Goal: Transaction & Acquisition: Purchase product/service

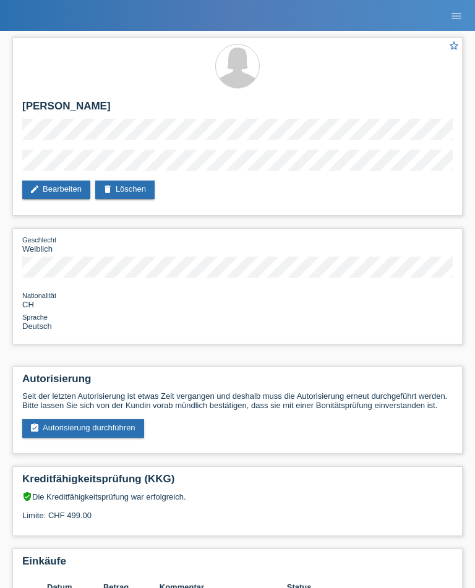
click at [441, 15] on ul "menu" at bounding box center [456, 16] width 37 height 32
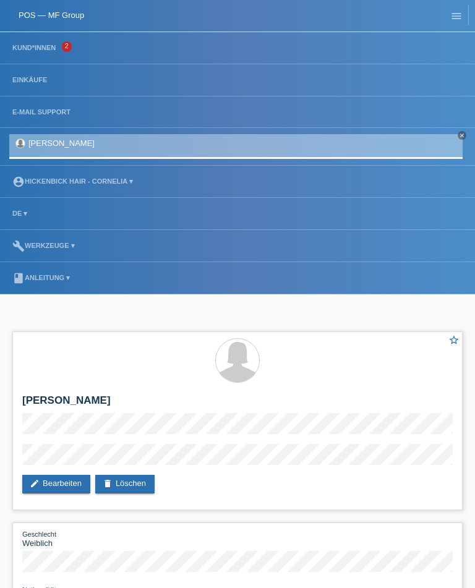
click at [25, 51] on link "Kund*innen" at bounding box center [34, 47] width 56 height 7
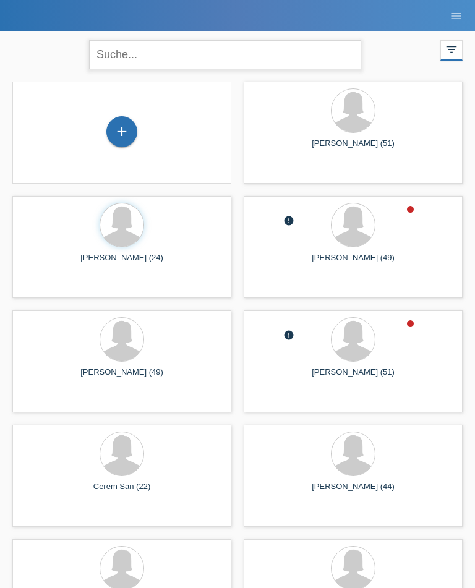
click at [124, 60] on input "text" at bounding box center [225, 54] width 272 height 29
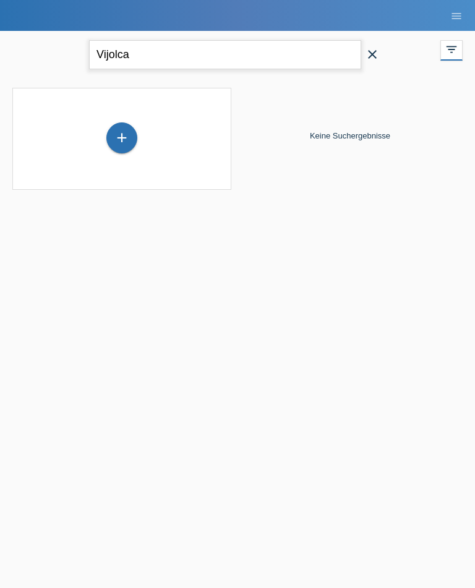
click at [142, 65] on input "Vijolca" at bounding box center [225, 54] width 272 height 29
type input "V"
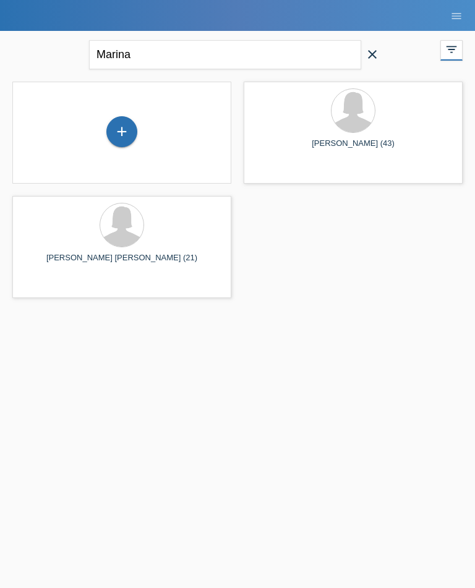
click at [144, 31] on div "Marina close" at bounding box center [237, 53] width 309 height 45
click at [135, 57] on input "Marina" at bounding box center [225, 54] width 272 height 29
type input "Murina"
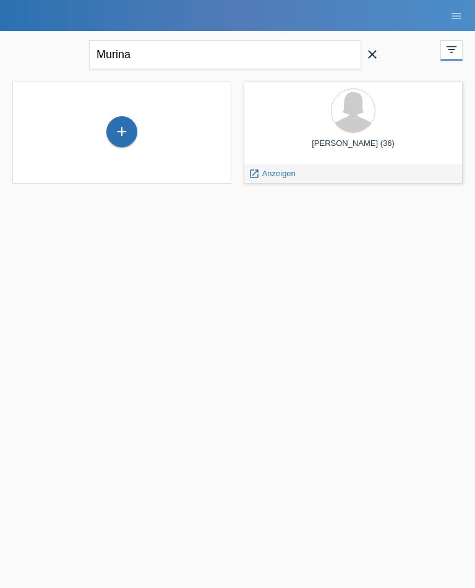
click at [276, 165] on div "launch Anzeigen" at bounding box center [272, 174] width 56 height 19
click at [272, 176] on span "Anzeigen" at bounding box center [278, 173] width 33 height 9
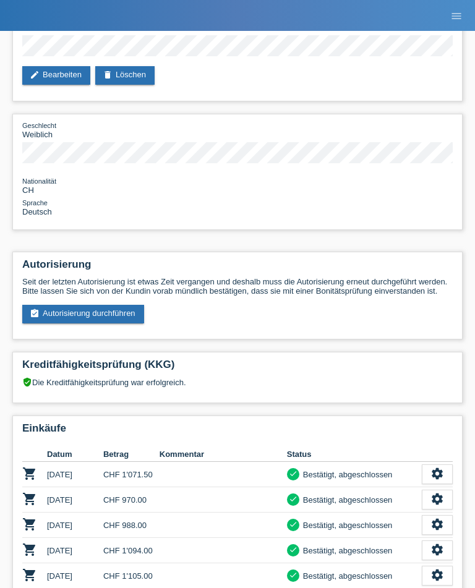
scroll to position [116, 0]
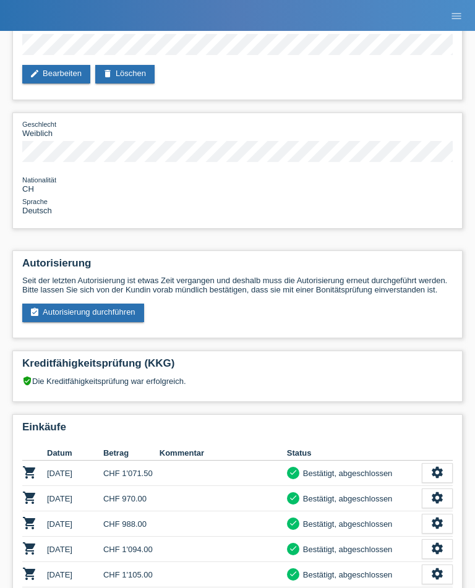
click at [44, 321] on link "assignment_turned_in Autorisierung durchführen" at bounding box center [83, 313] width 122 height 19
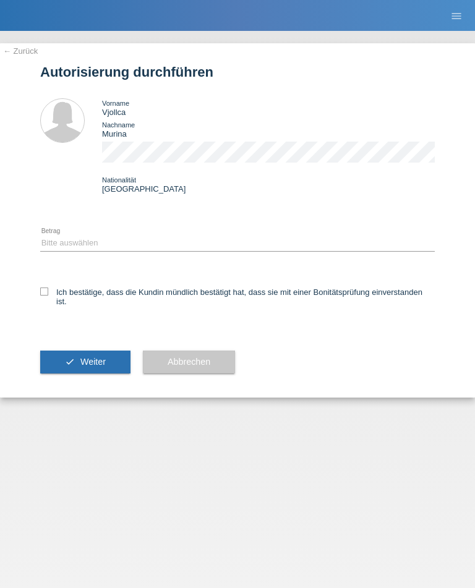
click at [32, 239] on div "← Zurück Autorisierung durchführen Vorname Vjollca Nachname Murina Nationalität…" at bounding box center [237, 220] width 475 height 355
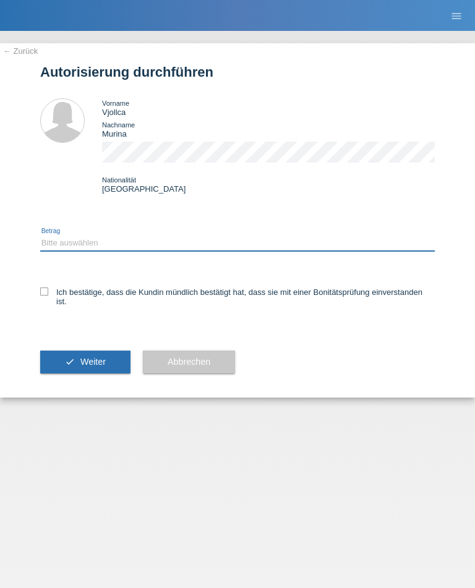
click at [54, 251] on select "Bitte auswählen CHF 1.00 - CHF 499.00 CHF 500.00 - CHF 1'999.00 CHF 2'000.00 - …" at bounding box center [237, 243] width 395 height 15
select select "1"
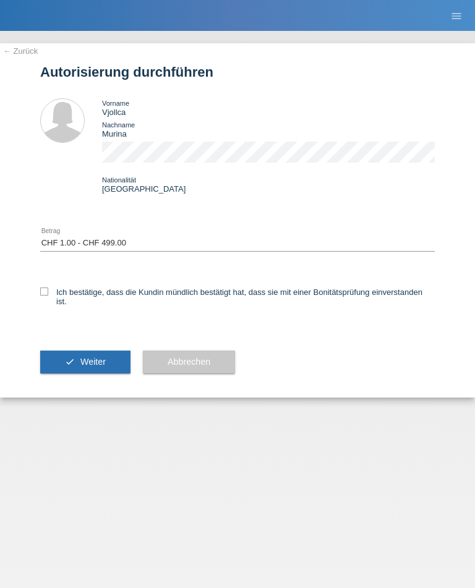
click at [41, 296] on icon at bounding box center [44, 292] width 8 height 8
click at [41, 296] on input "Ich bestätige, dass die Kundin mündlich bestätigt hat, dass sie mit einer Bonit…" at bounding box center [44, 292] width 8 height 8
checkbox input "true"
click at [64, 371] on button "check Weiter" at bounding box center [85, 363] width 90 height 24
click at [73, 244] on div "Bitte auswählen CHF 1.00 - CHF 499.00 CHF 500.00 - CHF 1'999.00 CHF 2'000.00 - …" at bounding box center [237, 244] width 395 height 32
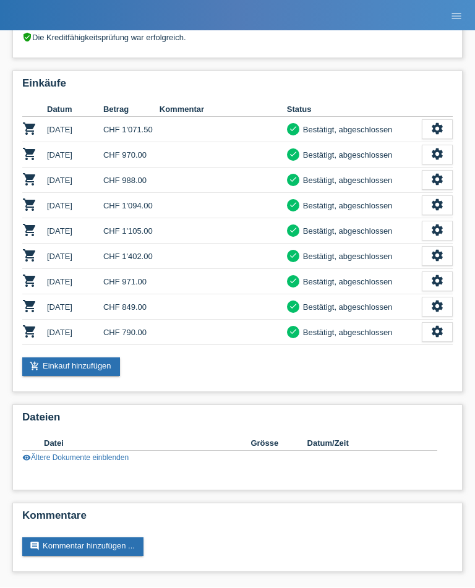
scroll to position [430, 0]
click at [50, 376] on link "add_shopping_cart Einkauf hinzufügen" at bounding box center [71, 367] width 98 height 19
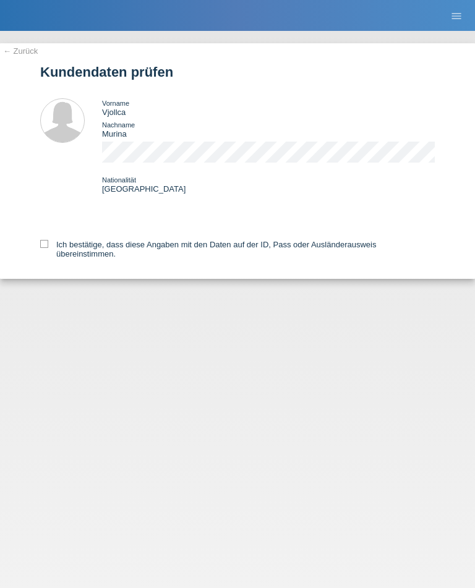
click at [41, 259] on label "Ich bestätige, dass diese Angaben mit den Daten auf der ID, Pass oder Ausländer…" at bounding box center [237, 249] width 395 height 19
click at [41, 248] on input "Ich bestätige, dass diese Angaben mit den Daten auf der ID, Pass oder Ausländer…" at bounding box center [44, 244] width 8 height 8
checkbox input "true"
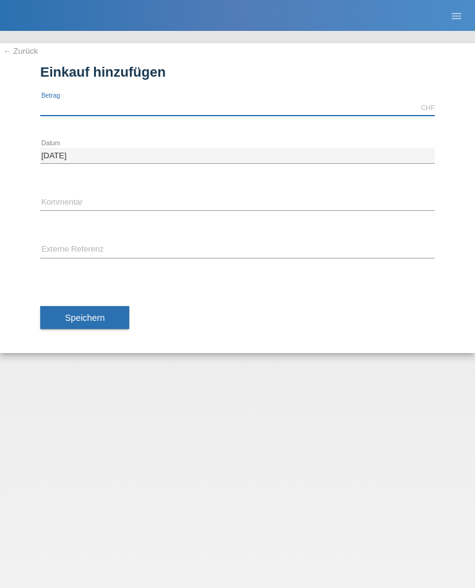
click at [56, 105] on input "text" at bounding box center [237, 107] width 395 height 15
type input "1197.50"
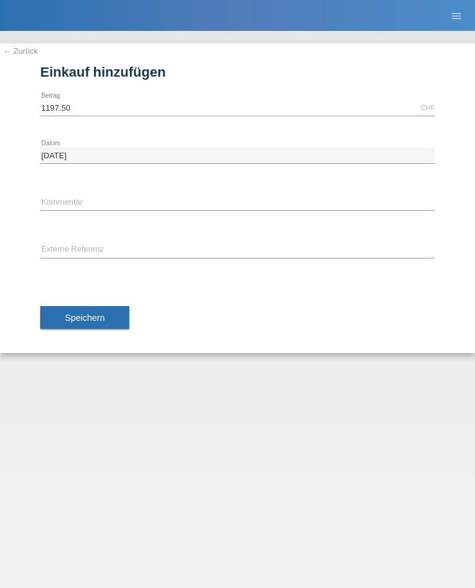
click at [58, 319] on button "Speichern" at bounding box center [84, 318] width 89 height 24
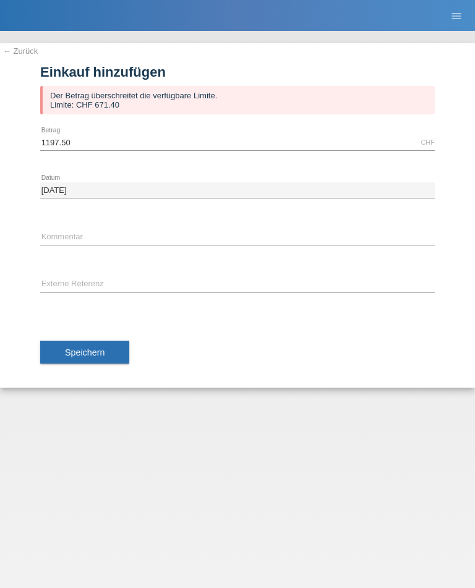
click at [124, 131] on div "1197.50 CHF error Betrag" at bounding box center [237, 143] width 395 height 32
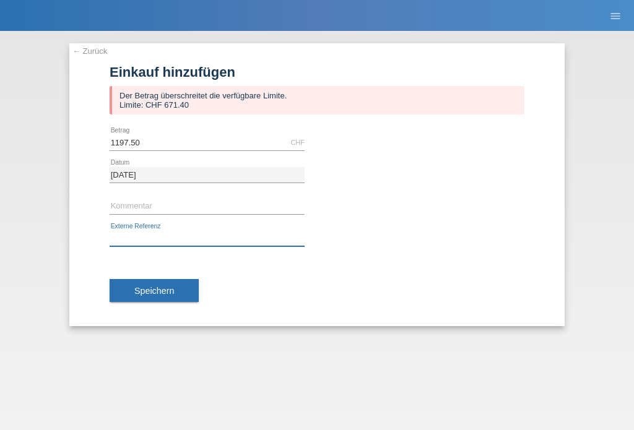
click at [156, 234] on input "text" at bounding box center [207, 238] width 195 height 15
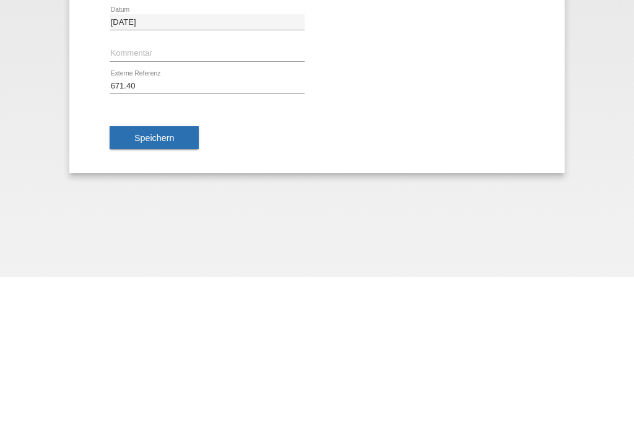
click at [158, 286] on span "Speichern" at bounding box center [154, 291] width 40 height 10
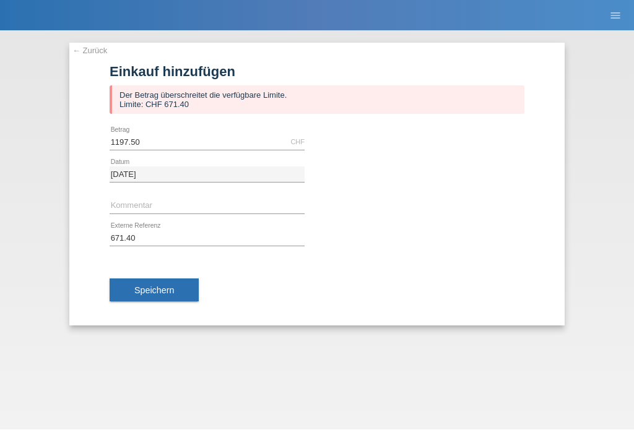
click at [174, 293] on span "Speichern" at bounding box center [154, 291] width 40 height 10
click at [188, 233] on input "671.40" at bounding box center [207, 238] width 195 height 15
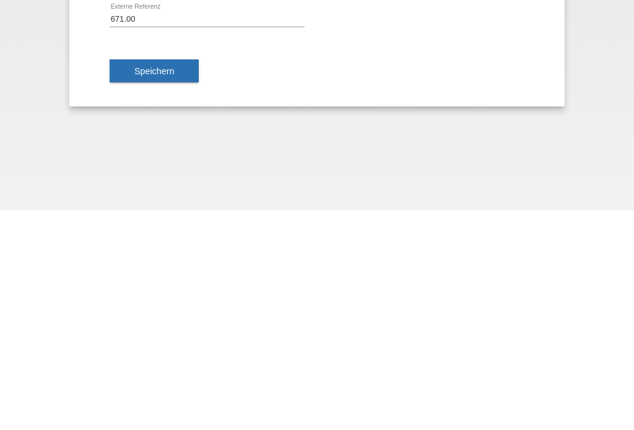
click at [173, 286] on span "Speichern" at bounding box center [154, 291] width 40 height 10
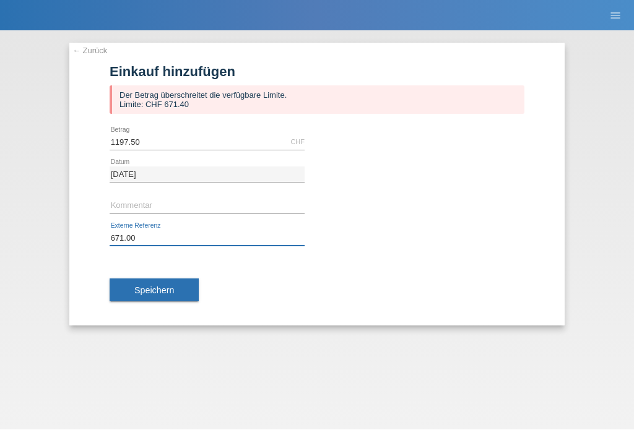
click at [183, 243] on input "671.00" at bounding box center [207, 238] width 195 height 15
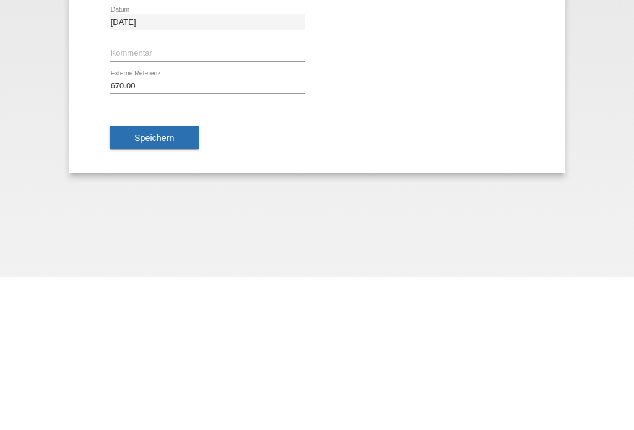
click at [158, 286] on span "Speichern" at bounding box center [154, 291] width 40 height 10
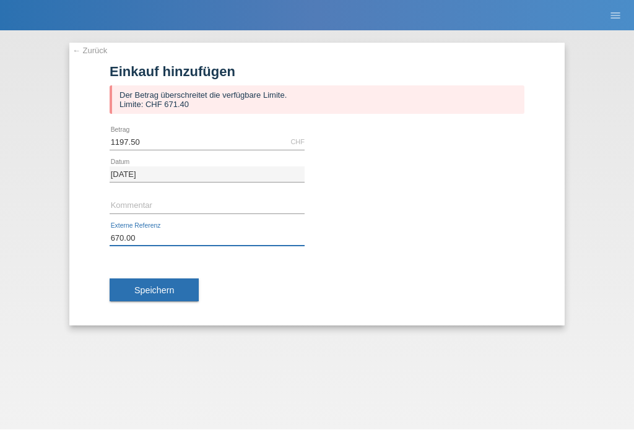
click at [269, 239] on input "670.00" at bounding box center [207, 238] width 195 height 15
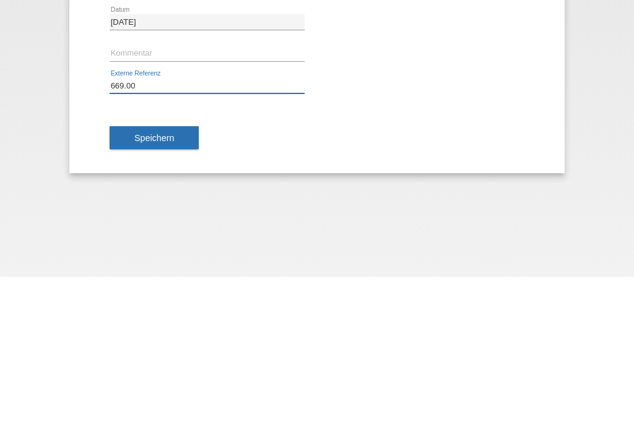
type input "669.00"
click at [167, 279] on button "Speichern" at bounding box center [154, 291] width 89 height 24
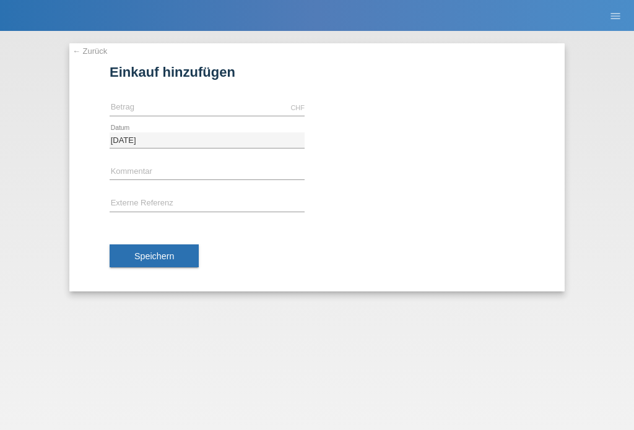
click at [93, 53] on link "← Zurück" at bounding box center [89, 50] width 35 height 9
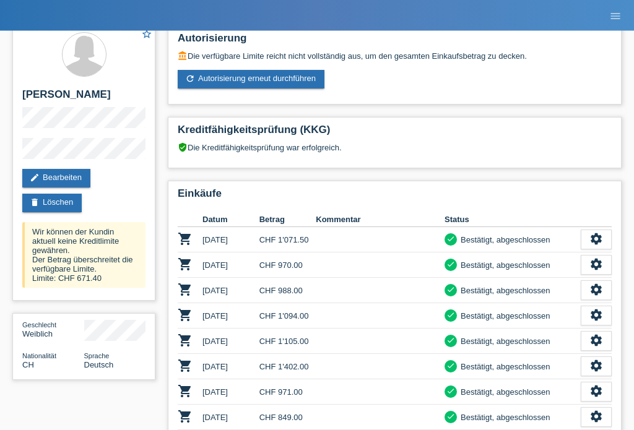
scroll to position [16, 0]
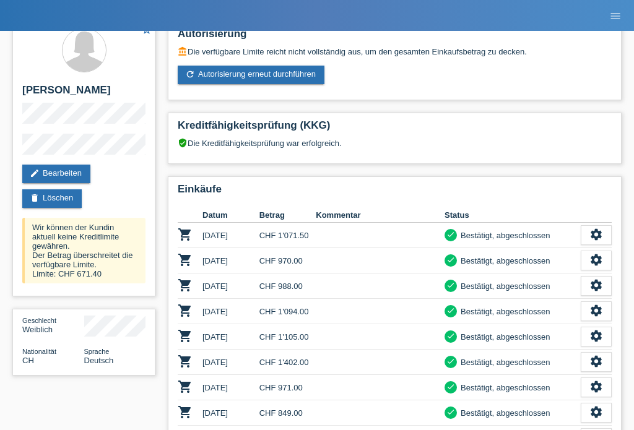
click at [311, 79] on link "refresh Autorisierung erneut durchführen" at bounding box center [251, 75] width 147 height 19
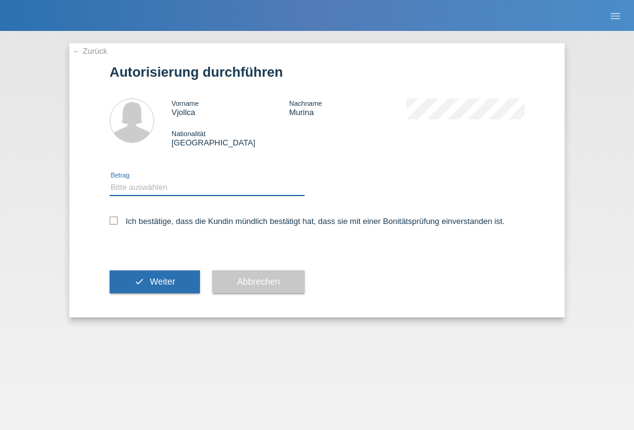
click at [253, 195] on select "Bitte auswählen CHF 1.00 - CHF 499.00 CHF 500.00 - CHF 1'999.00 CHF 2'000.00 - …" at bounding box center [207, 187] width 195 height 15
select select "2"
click at [108, 209] on div "← Zurück Autorisierung durchführen Vorname Vjollca Nachname Murina Nationalität…" at bounding box center [316, 180] width 495 height 274
click at [121, 223] on label "Ich bestätige, dass die Kundin mündlich bestätigt hat, dass sie mit einer Bonit…" at bounding box center [307, 221] width 395 height 9
click at [118, 223] on input "Ich bestätige, dass die Kundin mündlich bestätigt hat, dass sie mit einer Bonit…" at bounding box center [114, 221] width 8 height 8
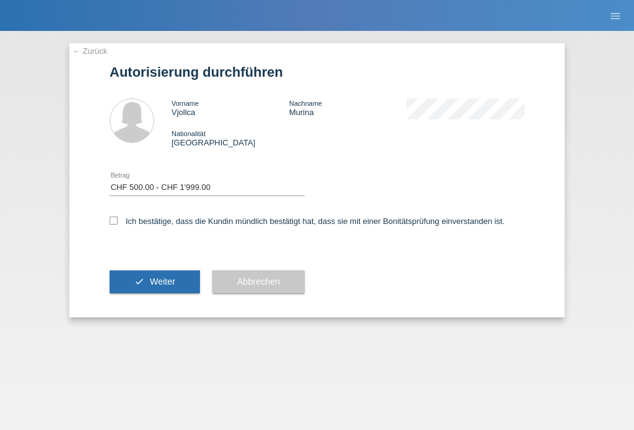
checkbox input "true"
click at [170, 268] on div "check Weiter" at bounding box center [155, 282] width 90 height 72
click at [163, 287] on span "Weiter" at bounding box center [162, 282] width 25 height 10
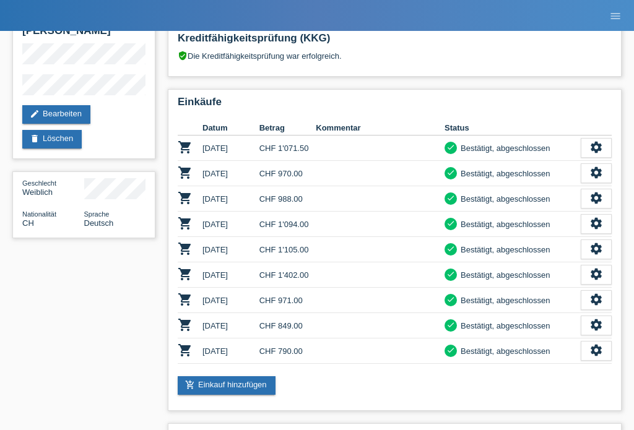
scroll to position [69, 0]
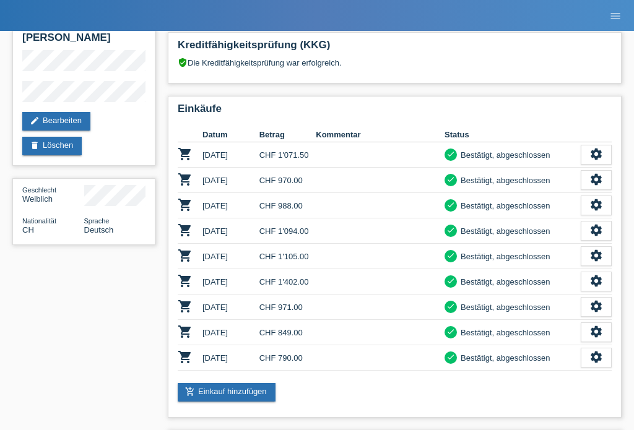
click at [247, 397] on link "add_shopping_cart Einkauf hinzufügen" at bounding box center [227, 392] width 98 height 19
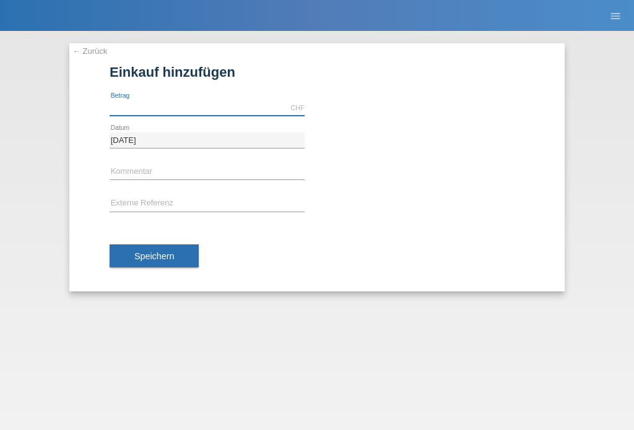
click at [272, 111] on input "text" at bounding box center [207, 107] width 195 height 15
click at [99, 53] on link "← Zurück" at bounding box center [89, 50] width 35 height 9
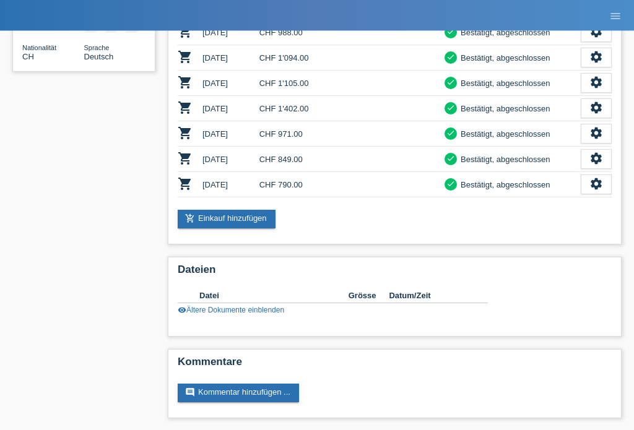
scroll to position [241, 0]
click at [252, 225] on link "add_shopping_cart Einkauf hinzufügen" at bounding box center [227, 219] width 98 height 19
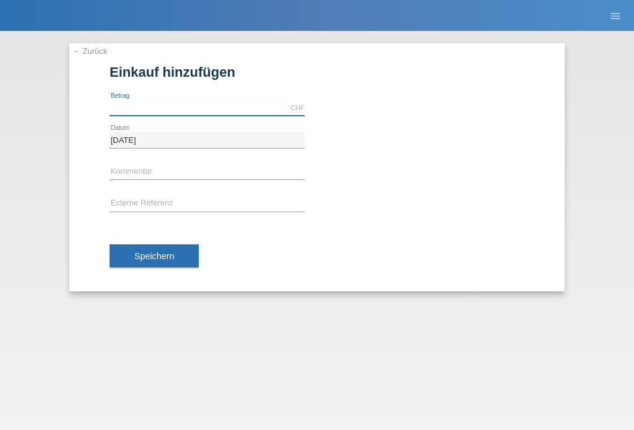
click at [263, 105] on input "text" at bounding box center [207, 107] width 195 height 15
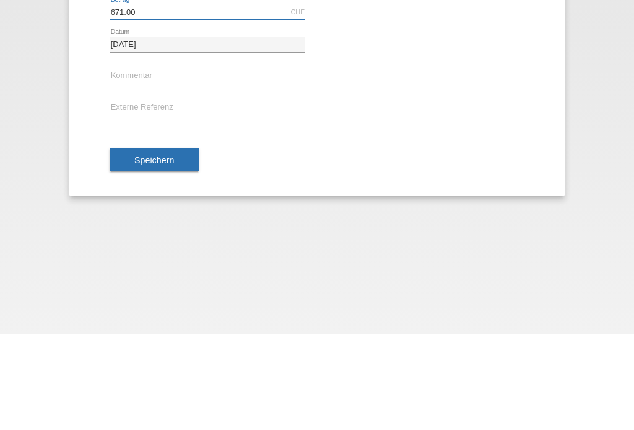
type input "671.00"
click at [167, 251] on span "Speichern" at bounding box center [154, 256] width 40 height 10
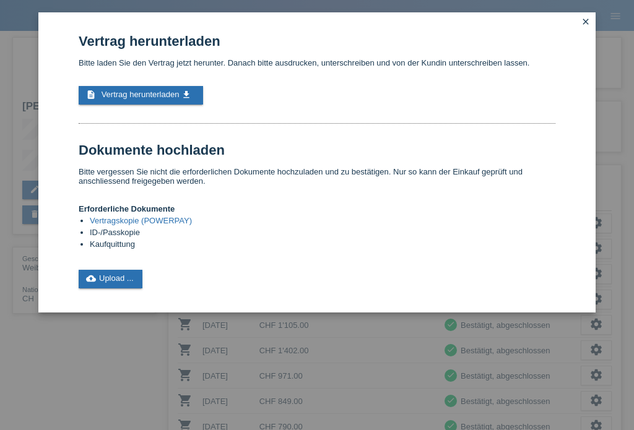
click at [588, 27] on link "close" at bounding box center [585, 22] width 16 height 14
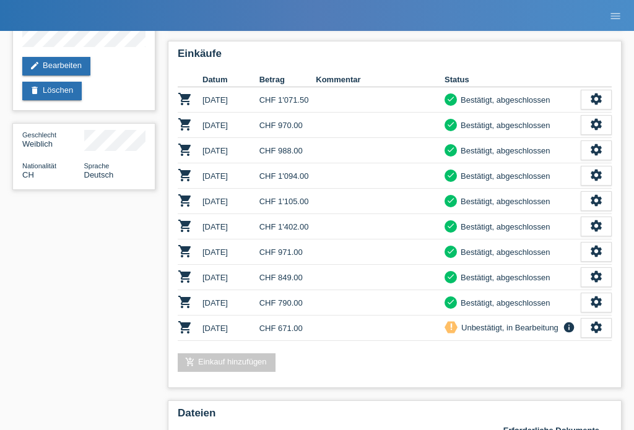
scroll to position [123, 0]
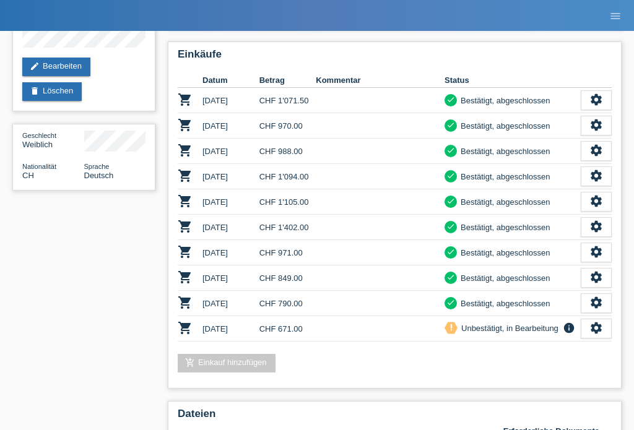
click at [595, 335] on icon "settings" at bounding box center [596, 328] width 14 height 14
click at [595, 330] on div "settings" at bounding box center [595, 329] width 31 height 20
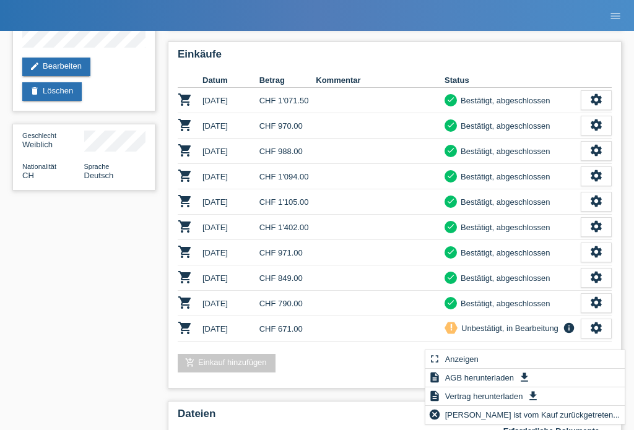
click at [549, 413] on span "Kundin ist vom Kauf zurückgetreten..." at bounding box center [532, 414] width 179 height 15
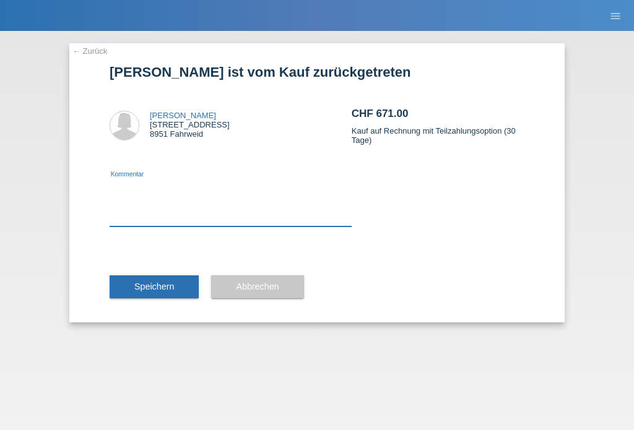
click at [280, 217] on textarea at bounding box center [231, 203] width 242 height 48
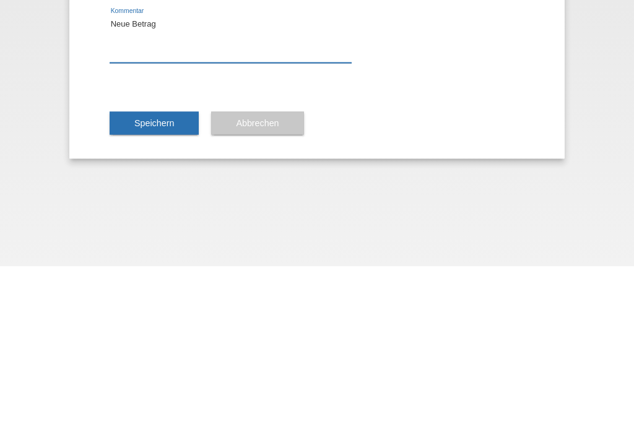
type textarea "Neue Betrag"
click at [166, 275] on button "Speichern" at bounding box center [154, 287] width 89 height 24
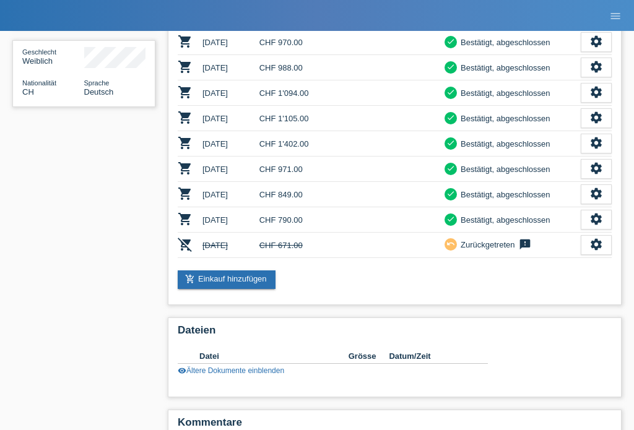
scroll to position [203, 0]
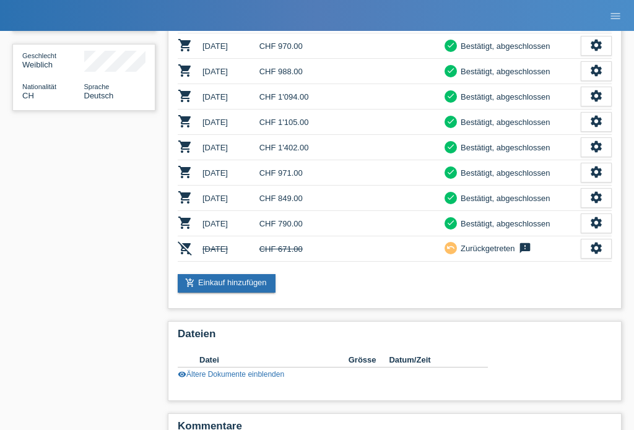
click at [254, 292] on link "add_shopping_cart Einkauf hinzufügen" at bounding box center [227, 283] width 98 height 19
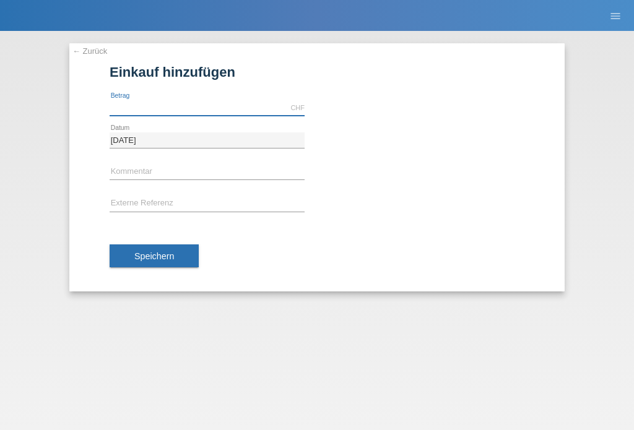
click at [238, 109] on input "text" at bounding box center [207, 107] width 195 height 15
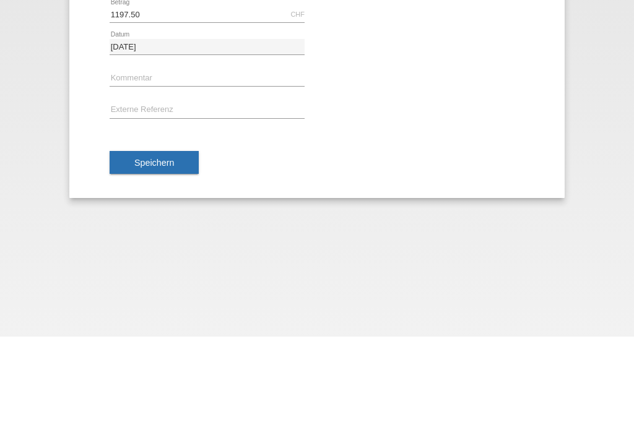
click at [169, 251] on span "Speichern" at bounding box center [154, 256] width 40 height 10
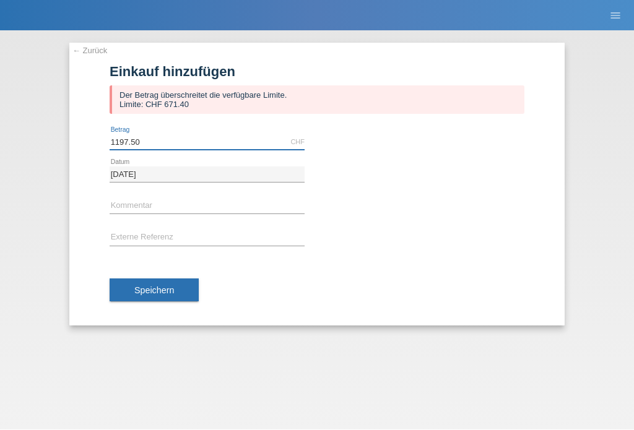
click at [213, 141] on input "1197.50" at bounding box center [207, 142] width 195 height 15
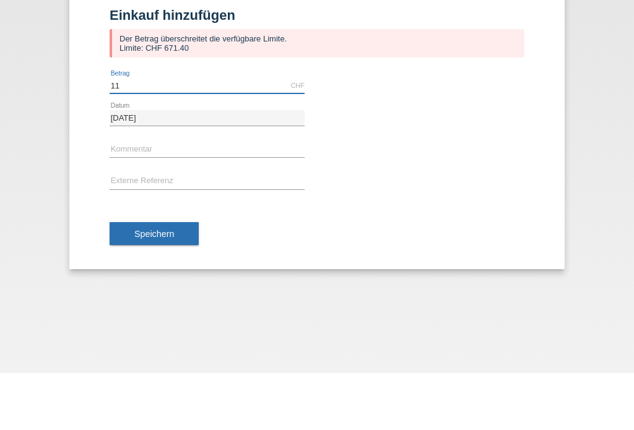
type input "1"
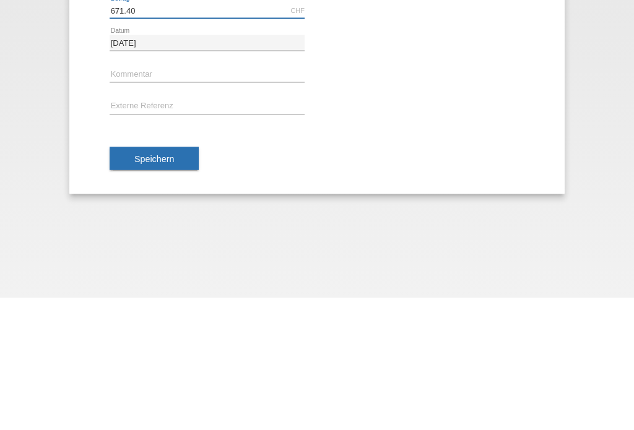
type input "671.40"
click at [168, 286] on span "Speichern" at bounding box center [154, 291] width 40 height 10
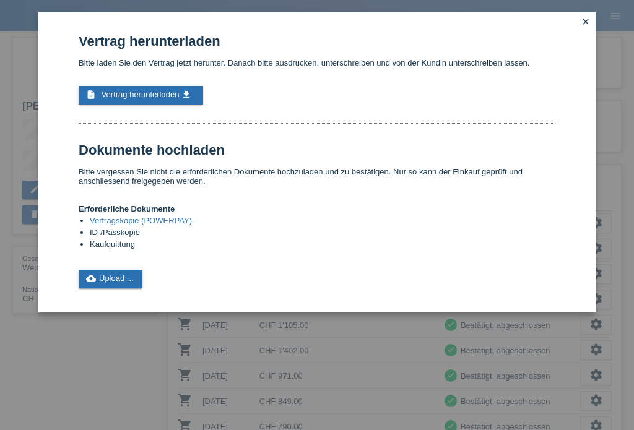
click at [168, 105] on link "description Vertrag herunterladen get_app" at bounding box center [141, 95] width 124 height 19
